Goal: Information Seeking & Learning: Learn about a topic

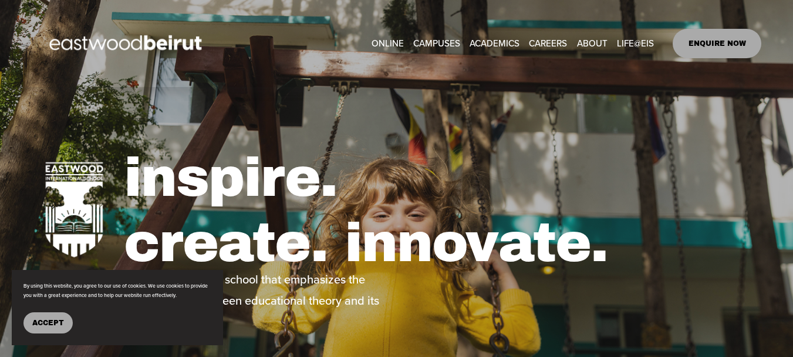
click at [553, 39] on link "CAREERS" at bounding box center [548, 44] width 38 height 18
type input "*****"
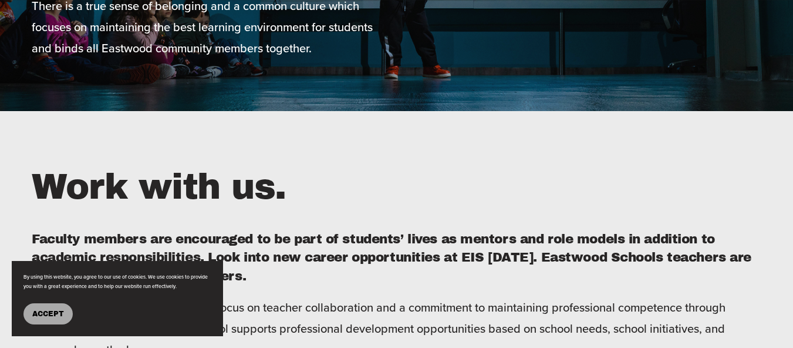
scroll to position [235, 0]
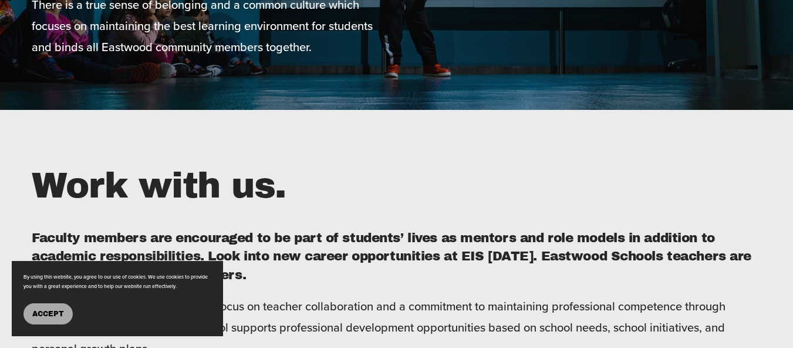
drag, startPoint x: 46, startPoint y: 307, endPoint x: 126, endPoint y: 262, distance: 91.3
click at [46, 307] on button "Accept" at bounding box center [47, 313] width 49 height 21
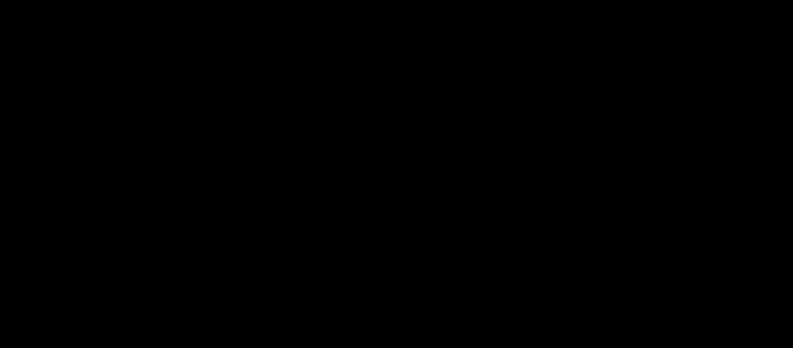
scroll to position [3172, 0]
